Goal: Transaction & Acquisition: Purchase product/service

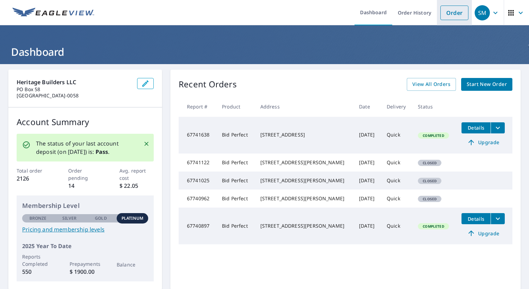
click at [449, 17] on link "Order" at bounding box center [454, 13] width 28 height 15
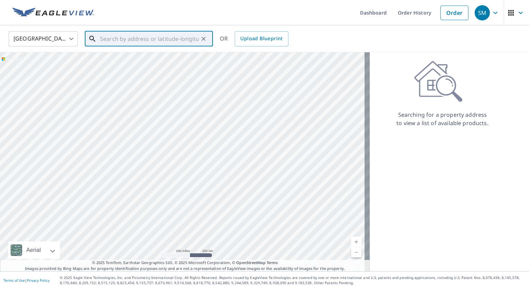
click at [150, 37] on input "text" at bounding box center [149, 38] width 99 height 19
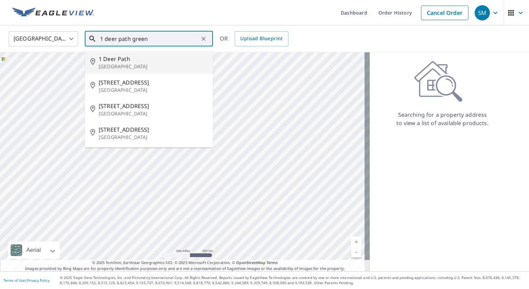
click at [157, 65] on p "[GEOGRAPHIC_DATA]" at bounding box center [153, 66] width 109 height 7
type input "[STREET_ADDRESS]"
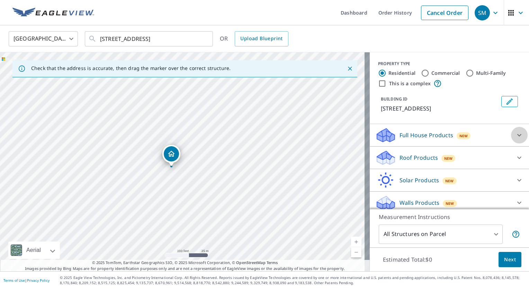
click at [515, 133] on icon at bounding box center [519, 135] width 8 height 8
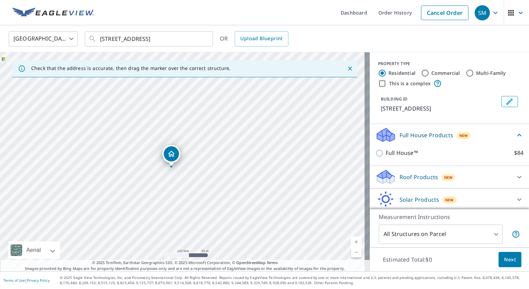
click at [515, 178] on icon at bounding box center [519, 177] width 8 height 8
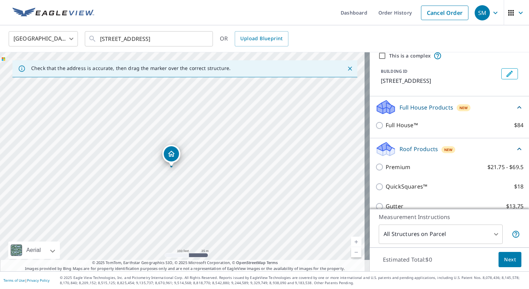
scroll to position [69, 0]
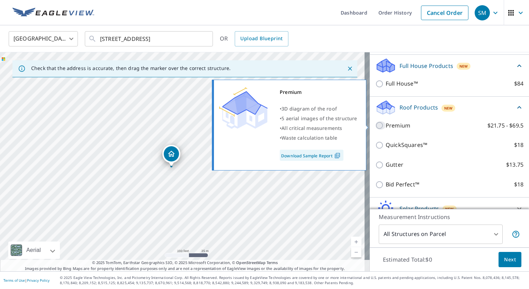
click at [376, 126] on input "Premium $21.75 - $69.5" at bounding box center [380, 125] width 10 height 8
checkbox input "true"
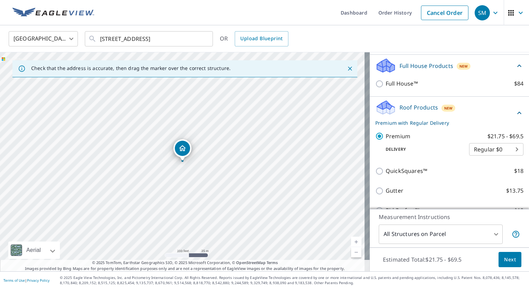
click at [508, 261] on span "Next" at bounding box center [510, 259] width 12 height 9
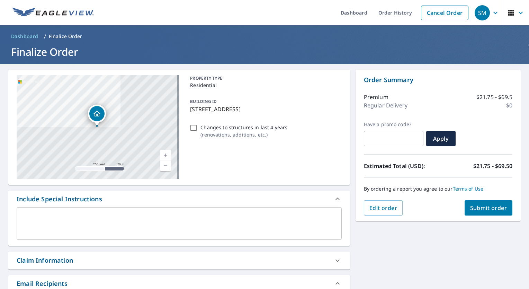
click at [480, 209] on span "Submit order" at bounding box center [488, 208] width 37 height 8
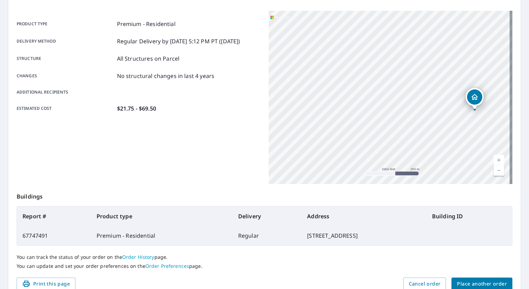
scroll to position [104, 0]
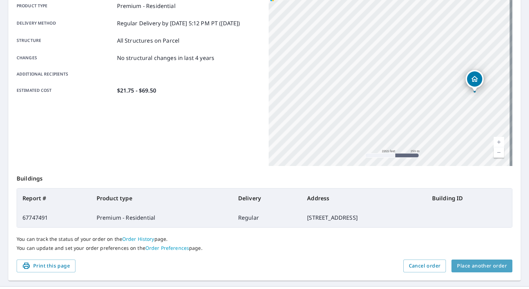
click at [492, 265] on span "Place another order" at bounding box center [482, 265] width 50 height 9
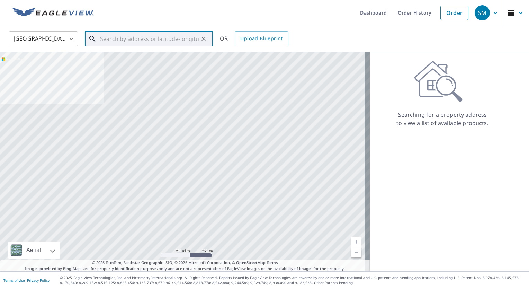
click at [147, 39] on input "text" at bounding box center [149, 38] width 99 height 19
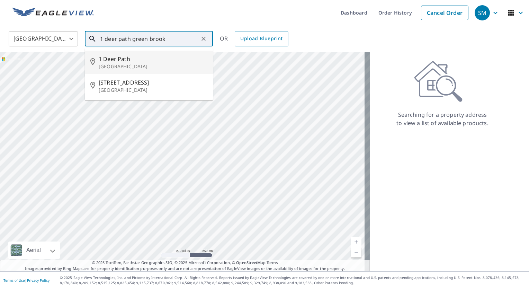
click at [158, 62] on span "1 Deer Path" at bounding box center [153, 59] width 109 height 8
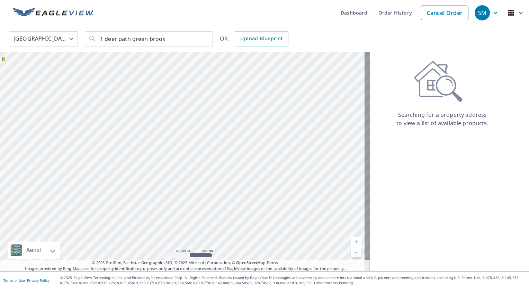
type input "[STREET_ADDRESS]"
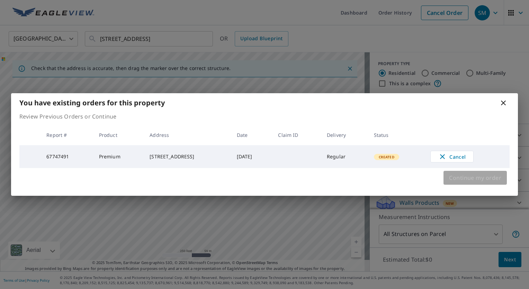
click at [497, 173] on button "Continue my order" at bounding box center [474, 178] width 63 height 14
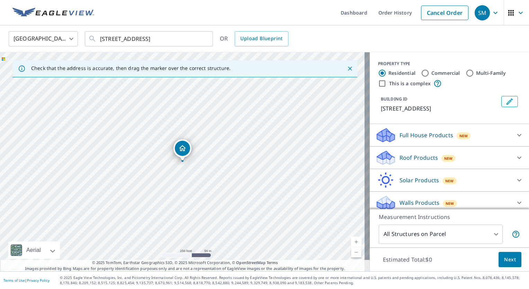
click at [515, 156] on icon at bounding box center [519, 157] width 8 height 8
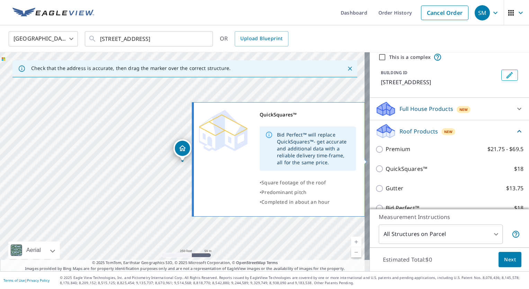
scroll to position [69, 0]
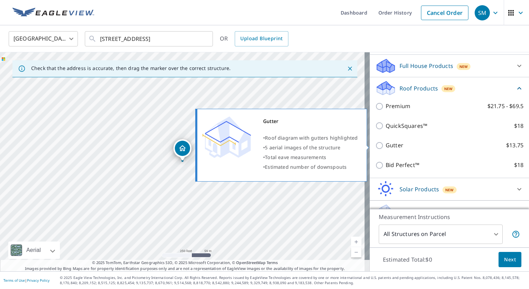
click at [375, 147] on input "Gutter $13.75" at bounding box center [380, 145] width 10 height 8
checkbox input "true"
type input "1"
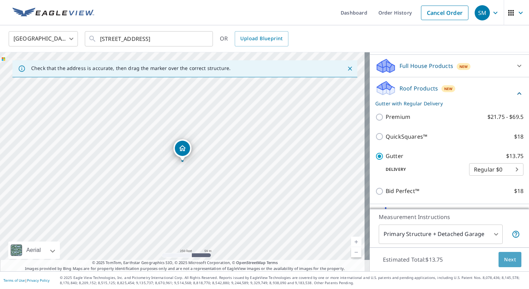
click at [504, 260] on span "Next" at bounding box center [510, 259] width 12 height 9
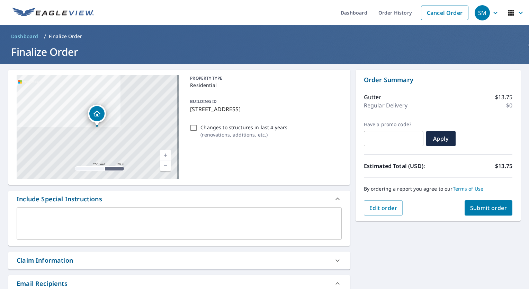
click at [491, 209] on span "Submit order" at bounding box center [488, 208] width 37 height 8
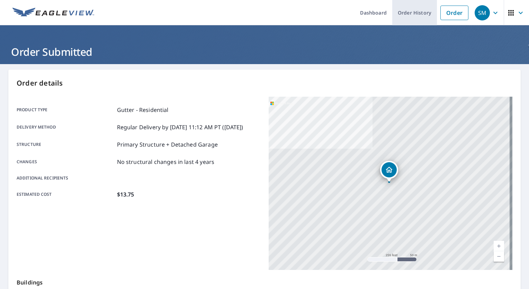
drag, startPoint x: 407, startPoint y: 10, endPoint x: 412, endPoint y: 23, distance: 13.5
click at [407, 10] on link "Order History" at bounding box center [414, 12] width 45 height 25
